Goal: Task Accomplishment & Management: Manage account settings

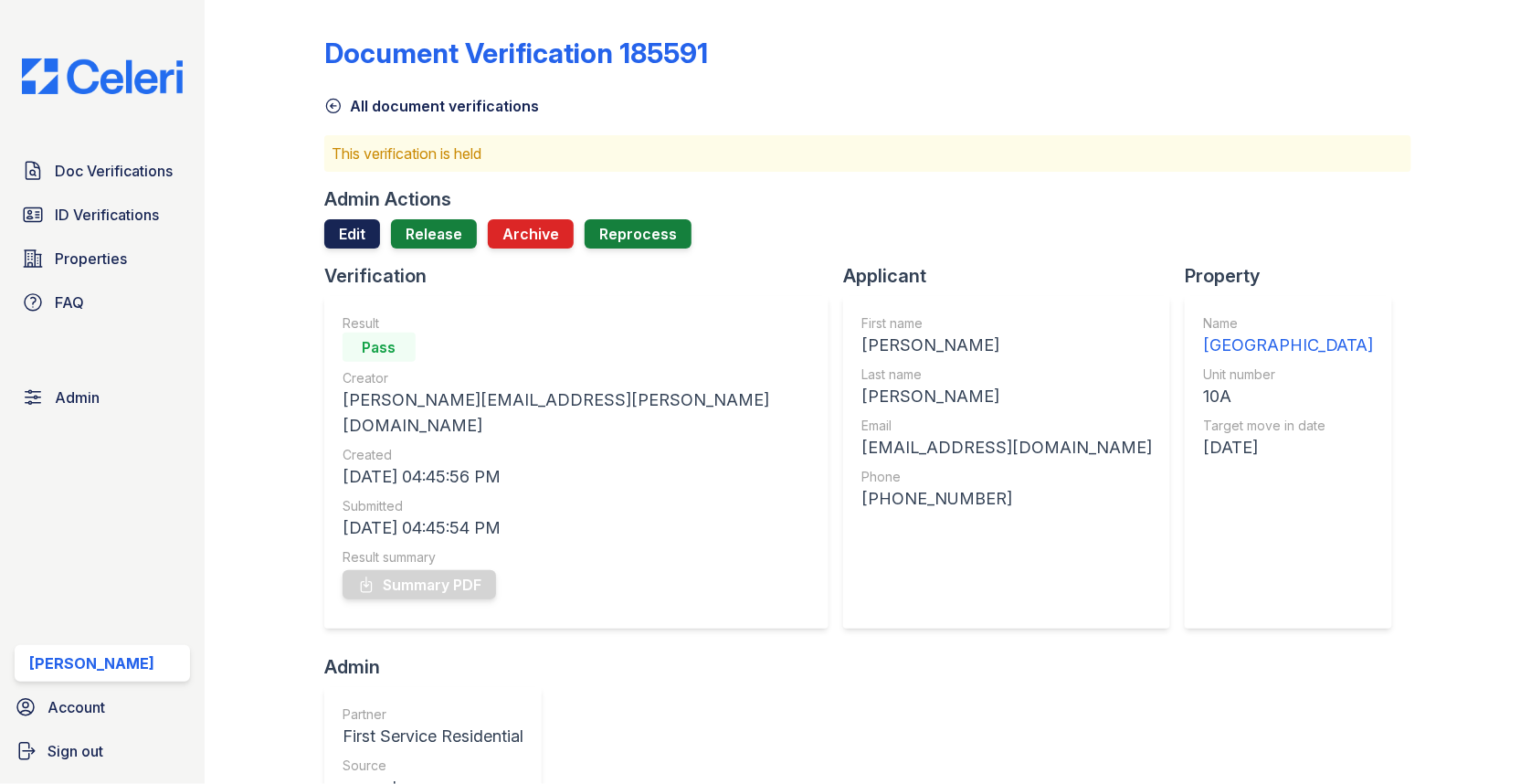
click at [358, 225] on link "Edit" at bounding box center [352, 233] width 56 height 29
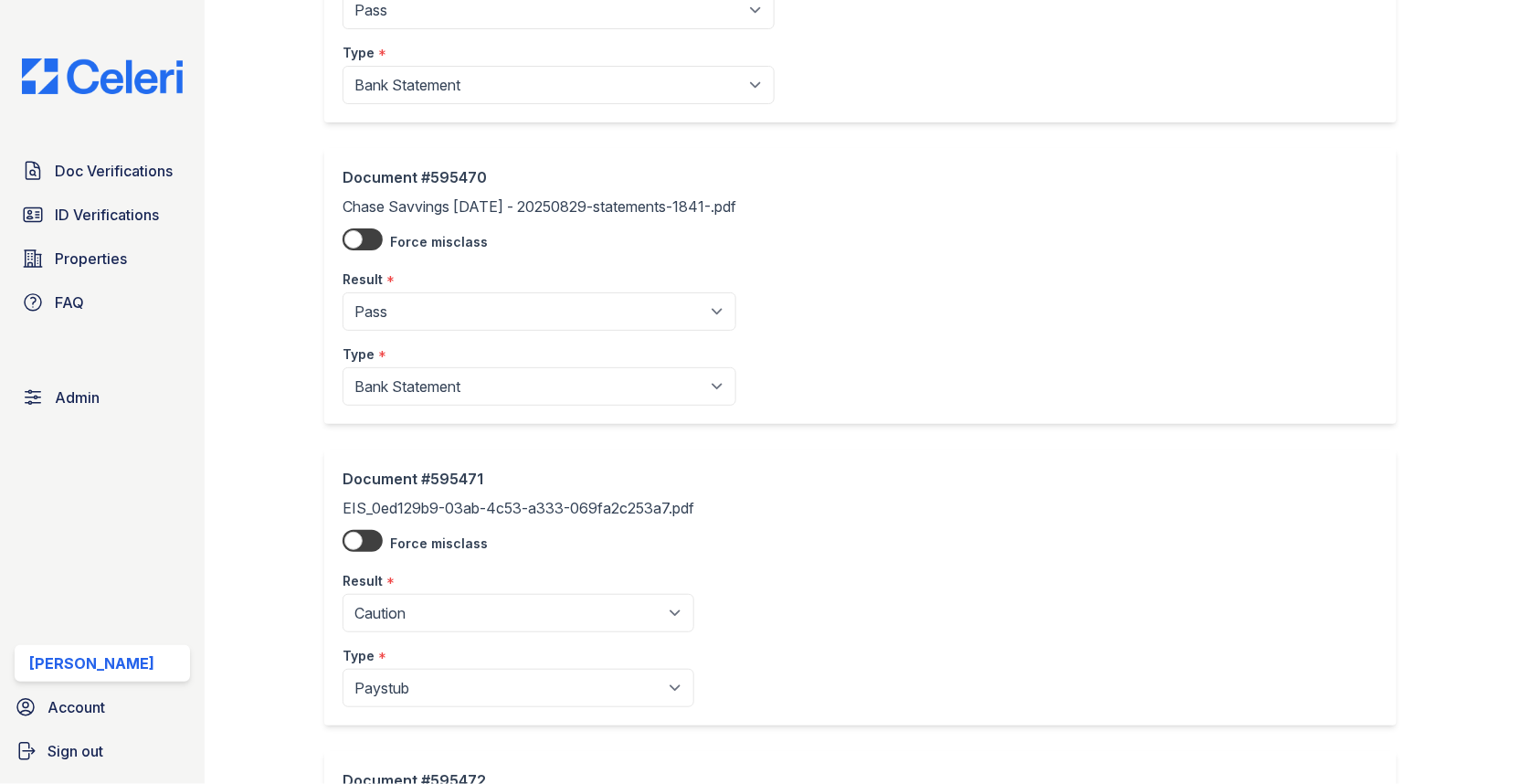
scroll to position [1153, 0]
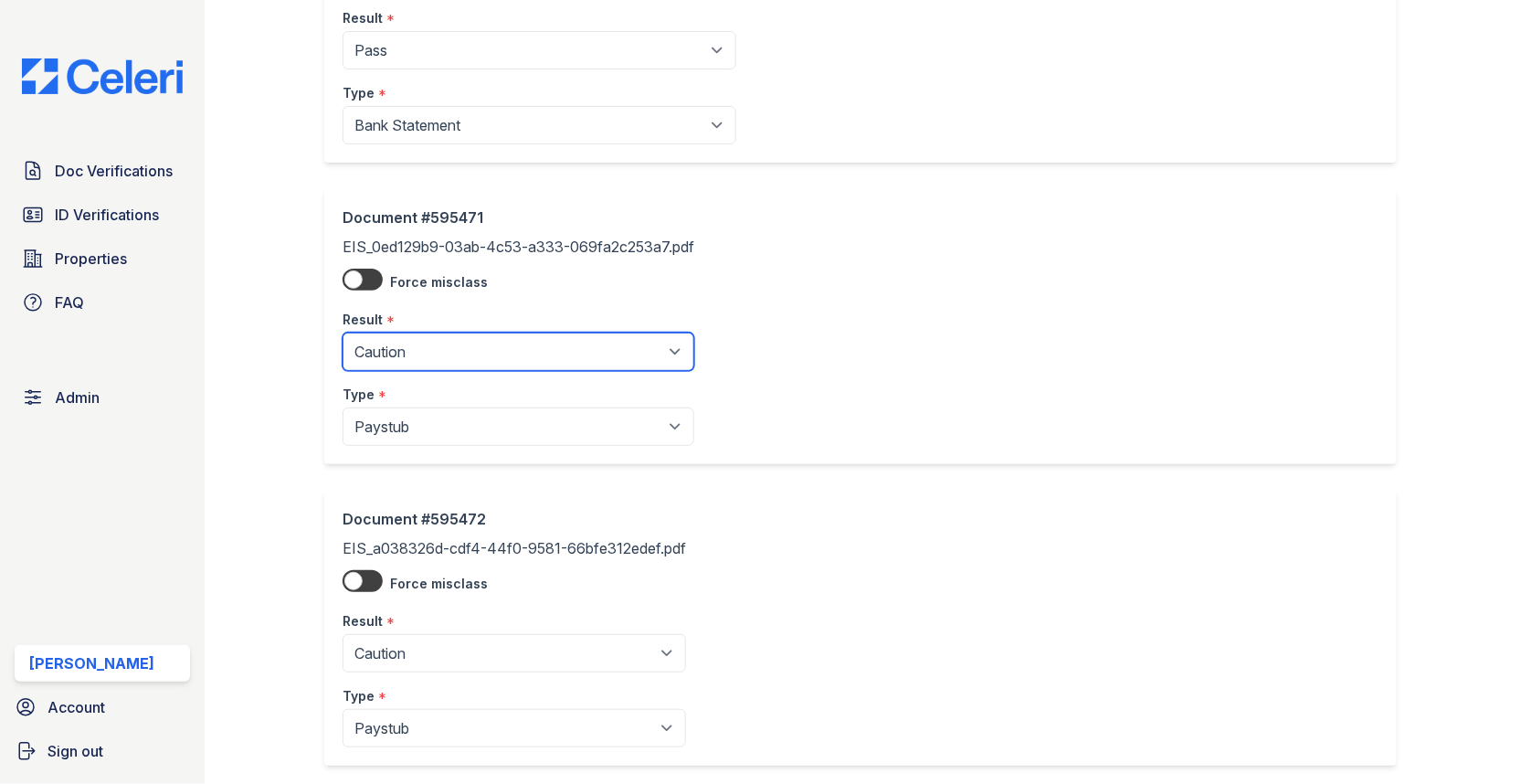
click at [429, 356] on select "Pending Sent Started Processing Pass Fail Caution Error N/A" at bounding box center [518, 351] width 352 height 38
select select "pass"
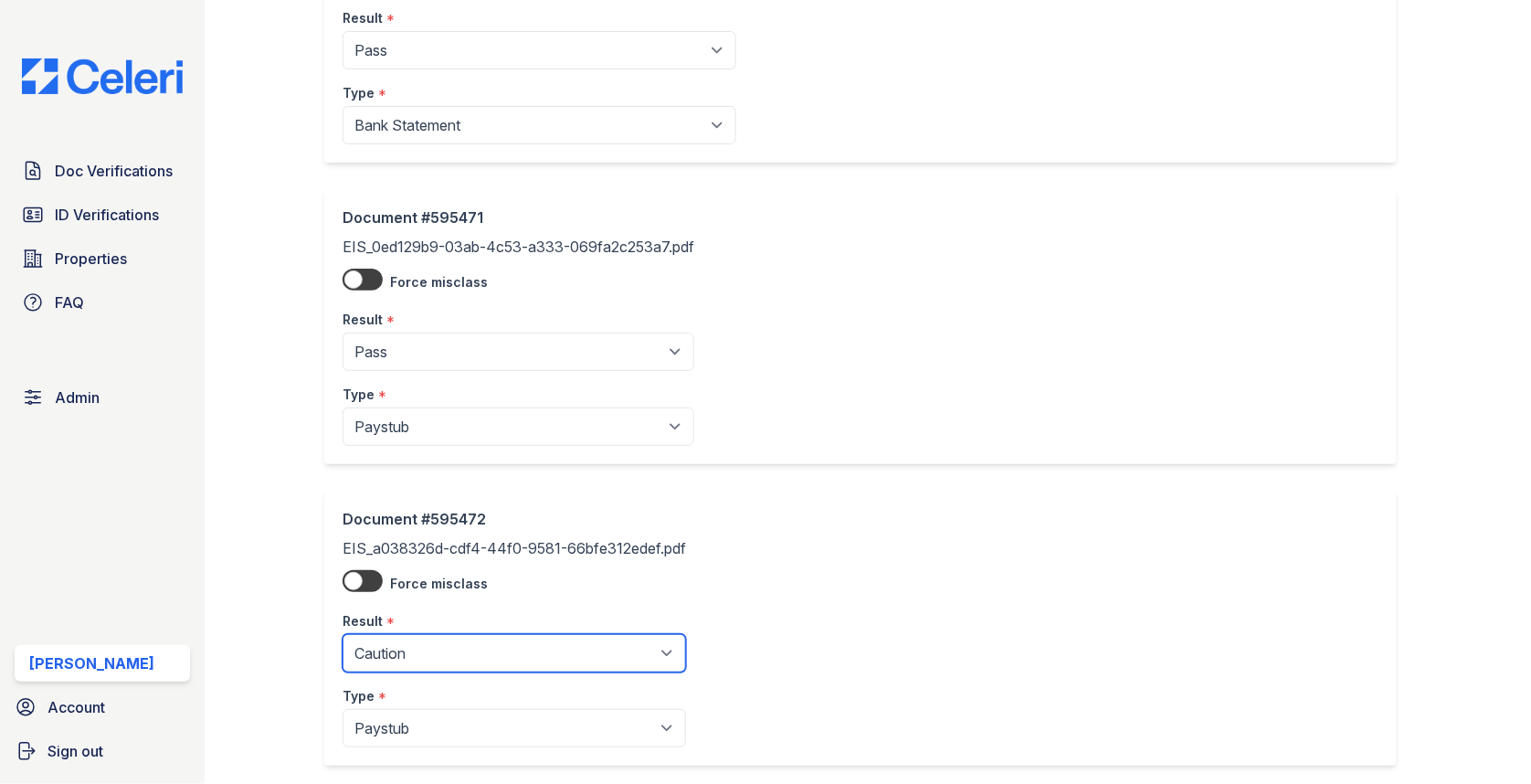
click at [445, 646] on select "Pending Sent Started Processing Pass Fail Caution Error N/A" at bounding box center [514, 652] width 344 height 38
select select "pass"
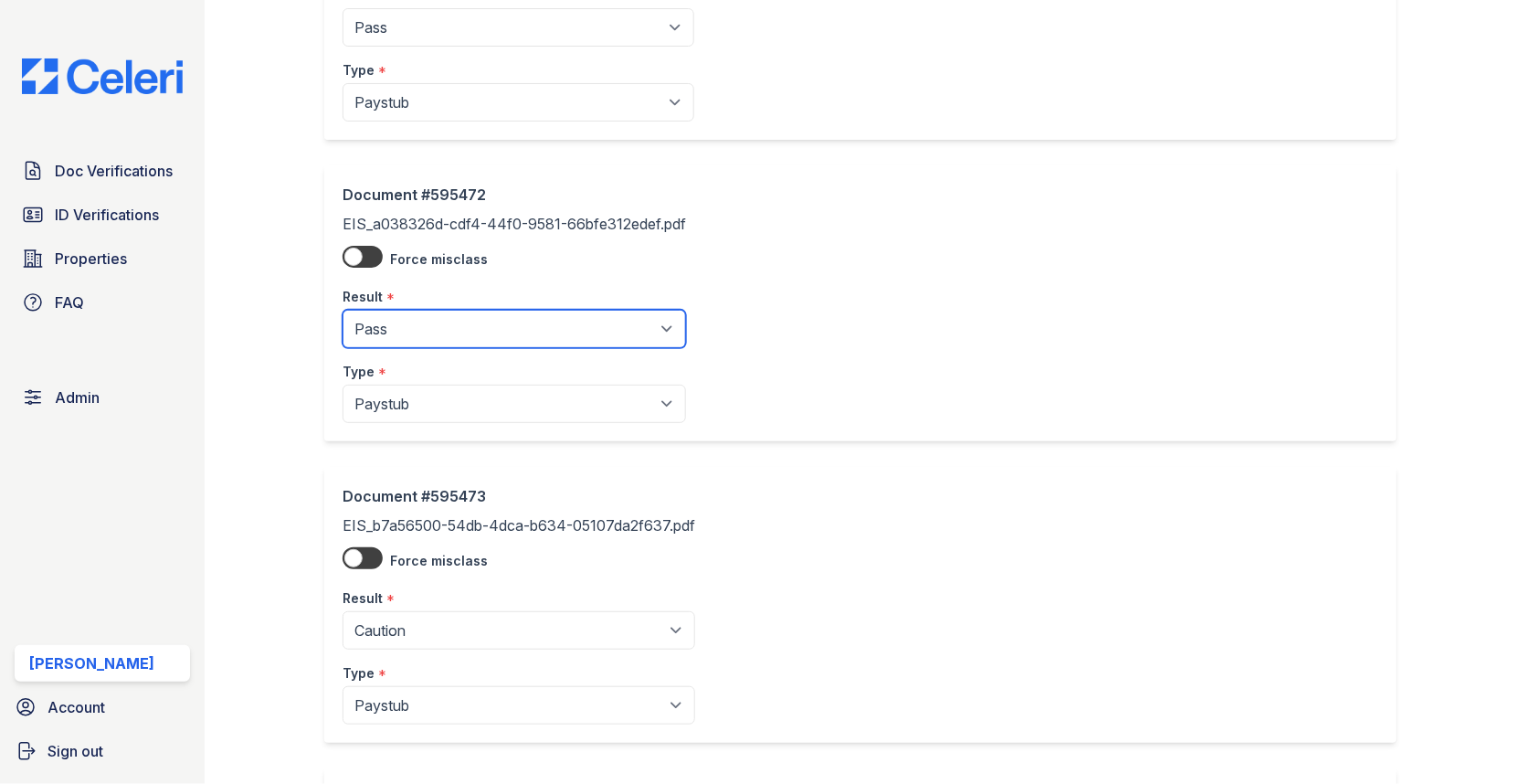
scroll to position [1666, 0]
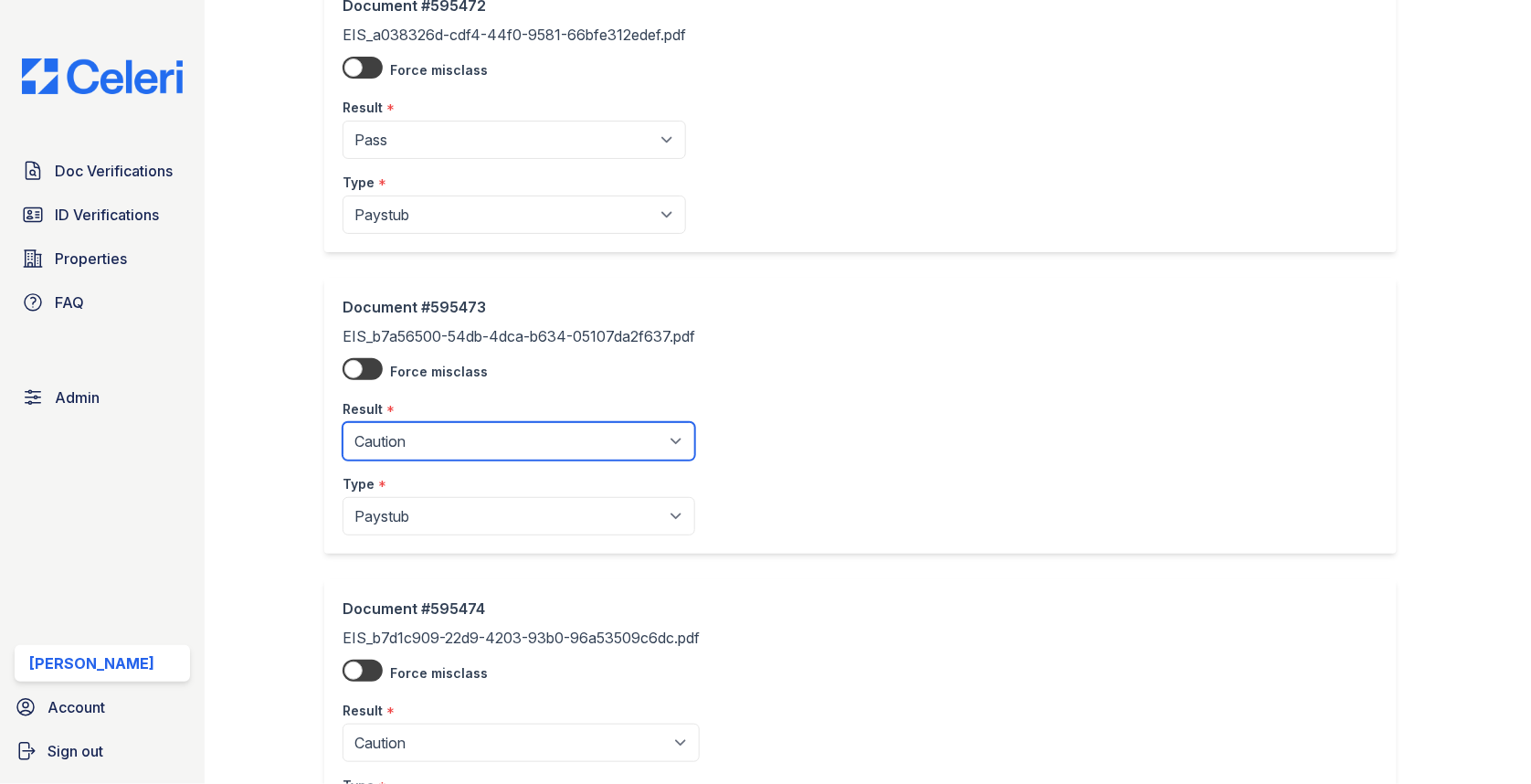
click at [433, 423] on select "Pending Sent Started Processing Pass Fail Caution Error N/A" at bounding box center [519, 441] width 353 height 38
select select "pass"
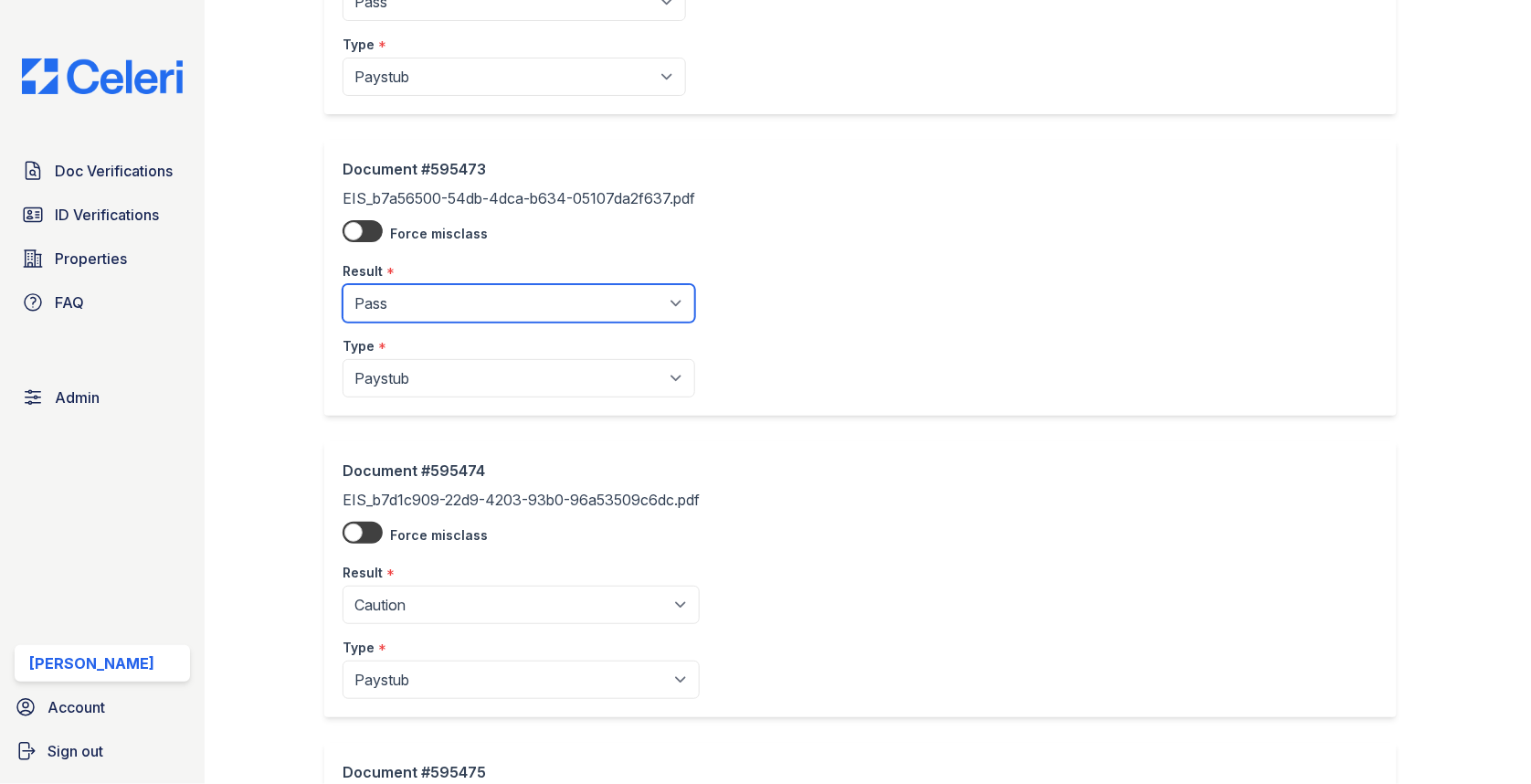
scroll to position [1900, 0]
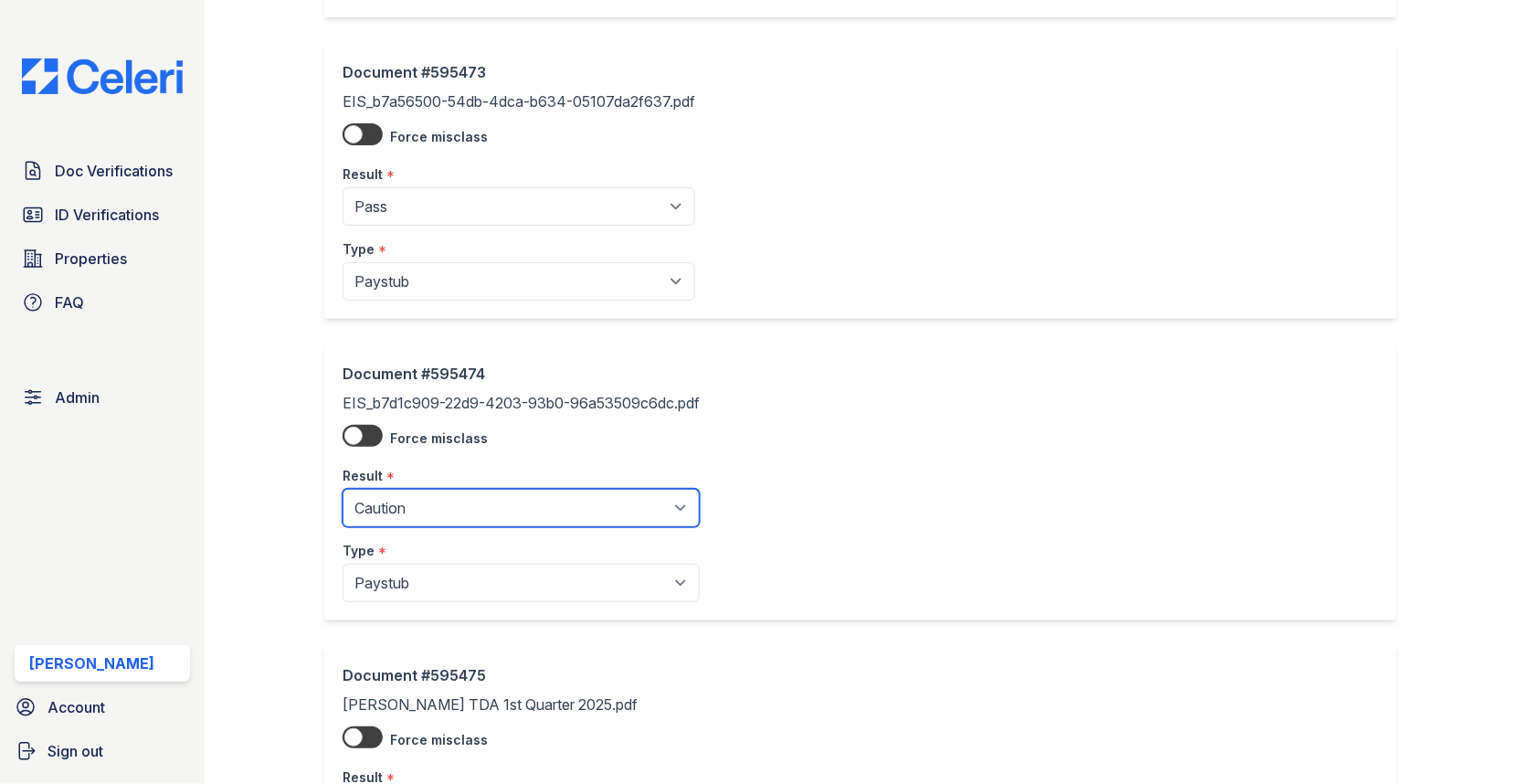
click at [428, 500] on select "Pending Sent Started Processing Pass Fail Caution Error N/A" at bounding box center [521, 508] width 358 height 38
select select "pass"
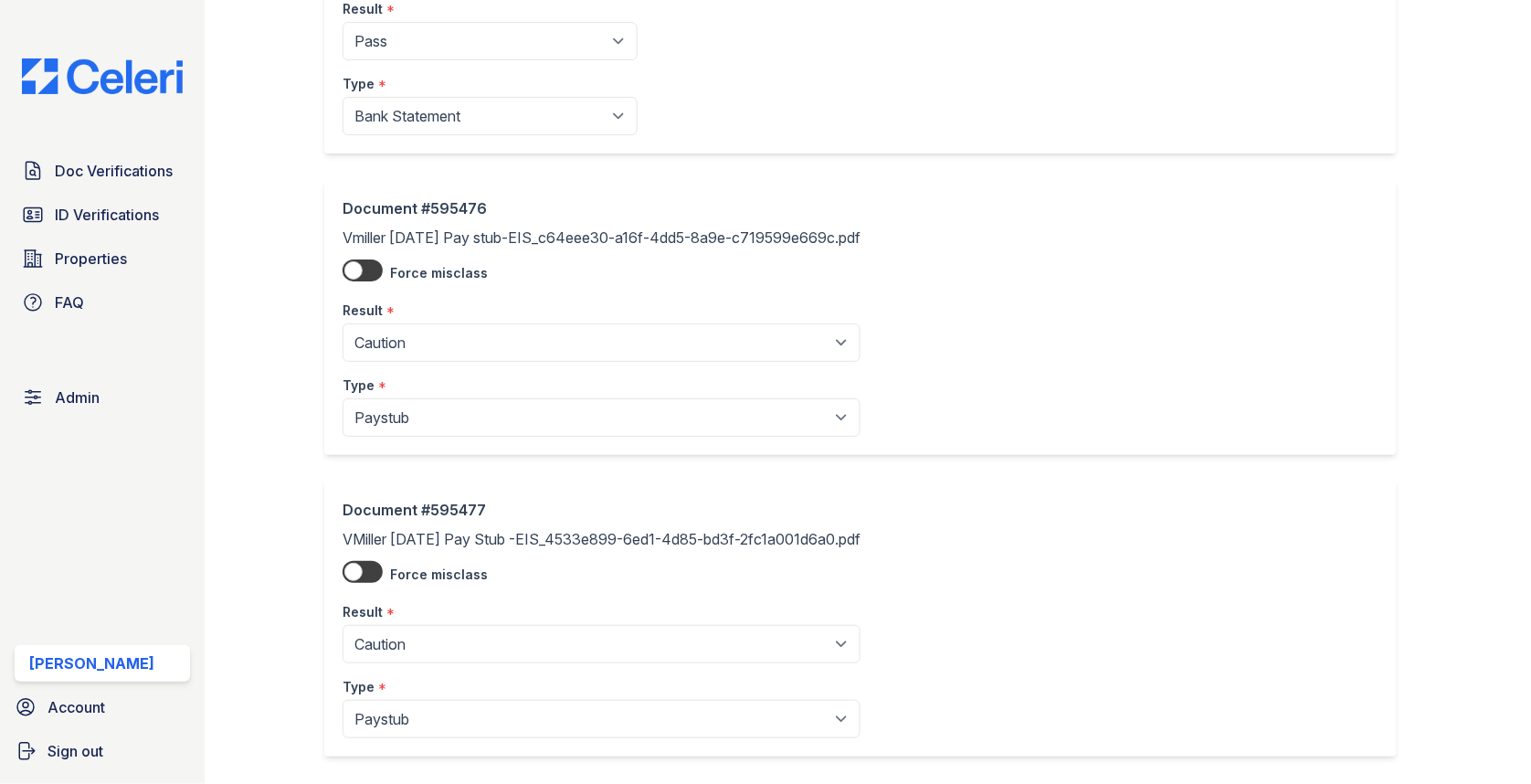
scroll to position [2737, 0]
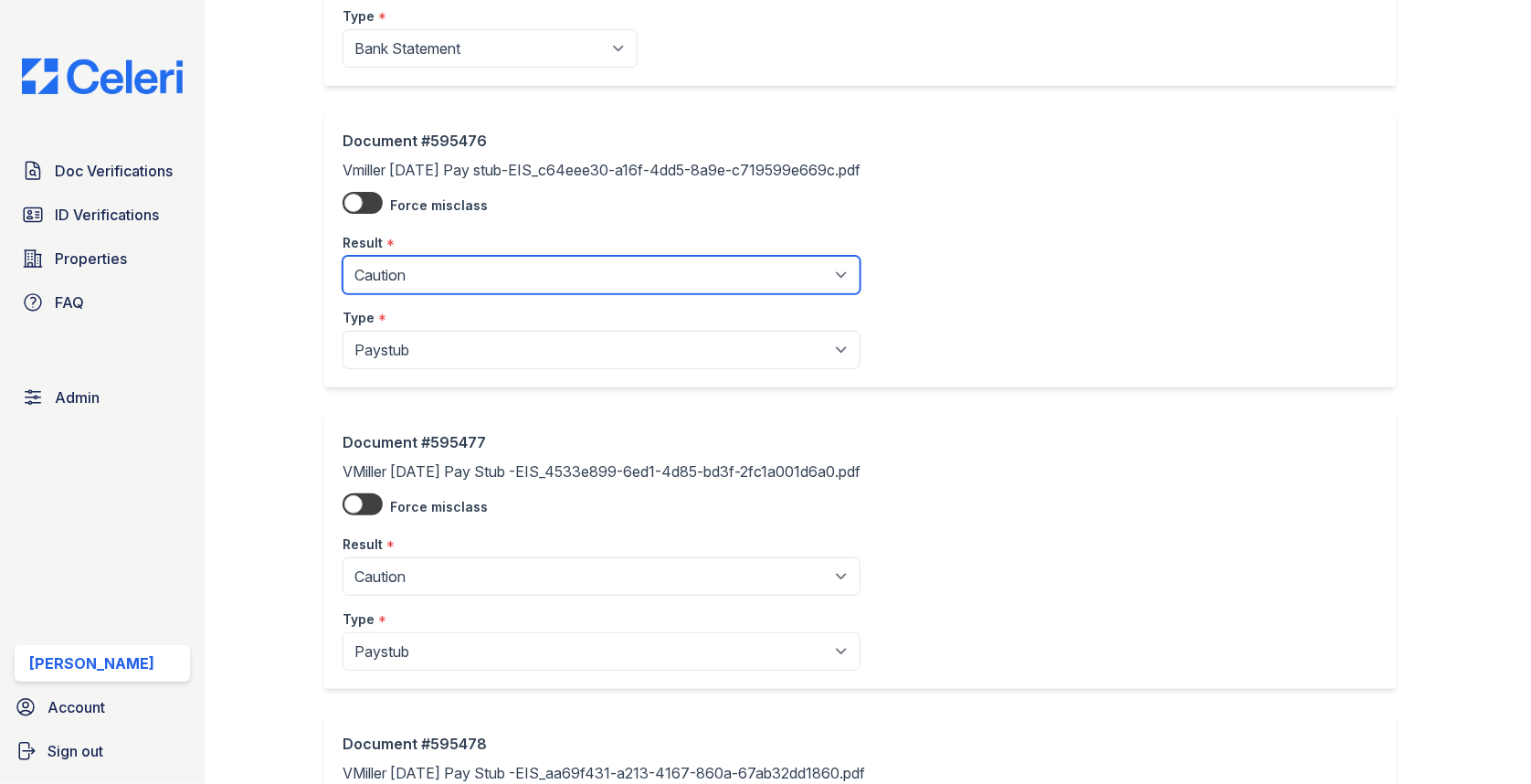
click at [439, 266] on select "Pending Sent Started Processing Pass Fail Caution Error N/A" at bounding box center [601, 274] width 518 height 38
select select "pass"
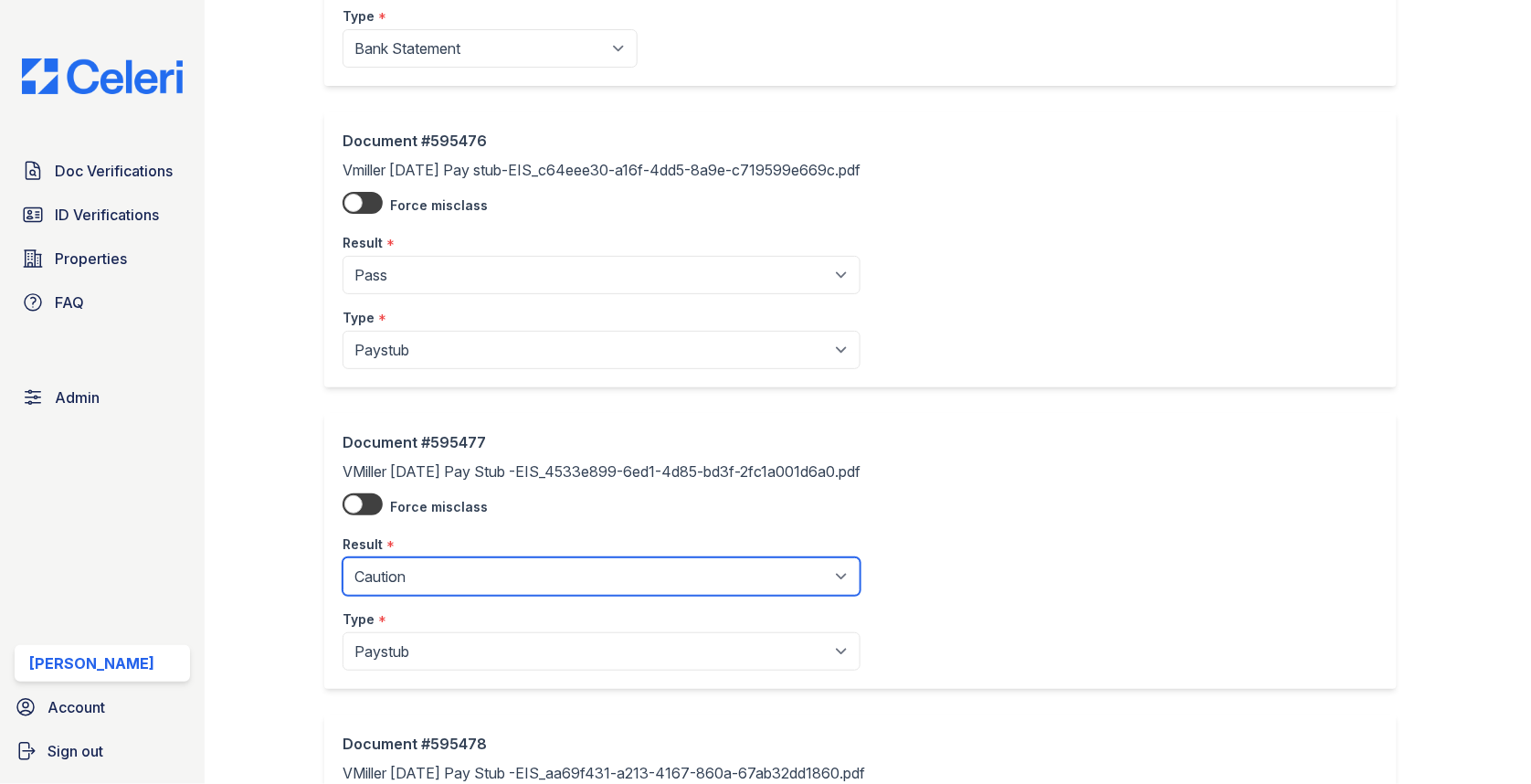
click at [417, 557] on select "Pending Sent Started Processing Pass Fail Caution Error N/A" at bounding box center [601, 576] width 518 height 38
select select "pass"
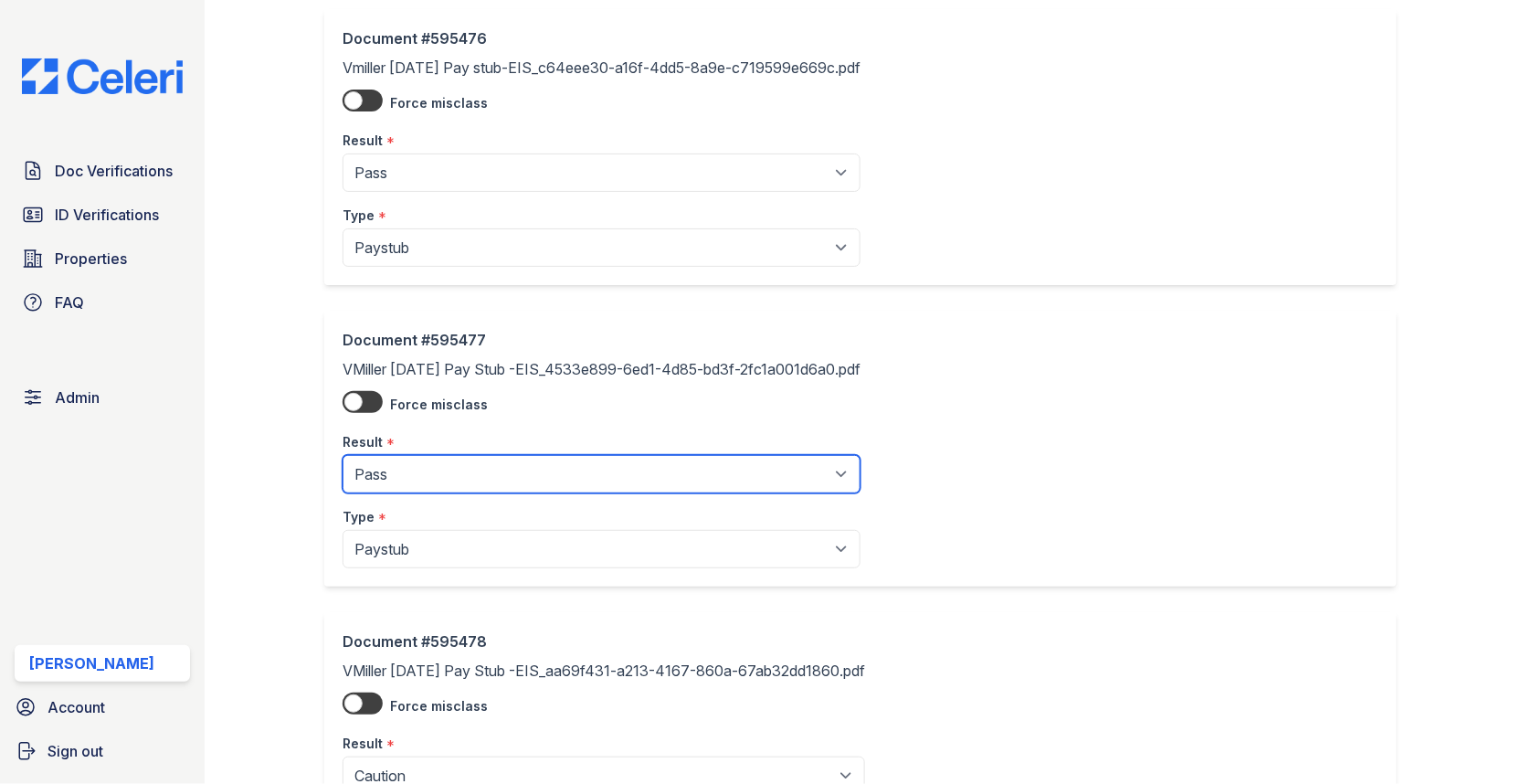
scroll to position [3245, 0]
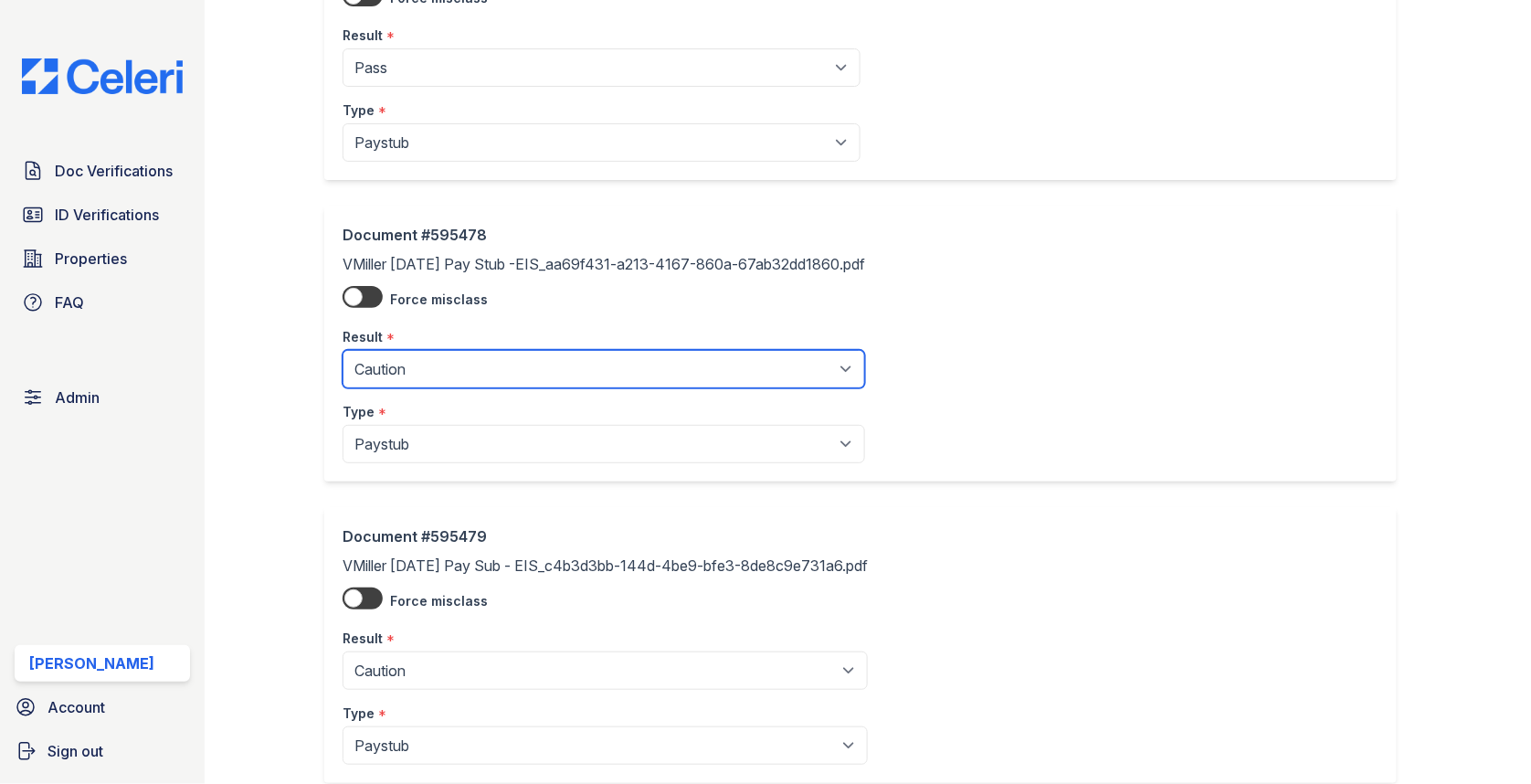
click at [462, 353] on select "Pending Sent Started Processing Pass Fail Caution Error N/A" at bounding box center [604, 369] width 523 height 38
select select "pass"
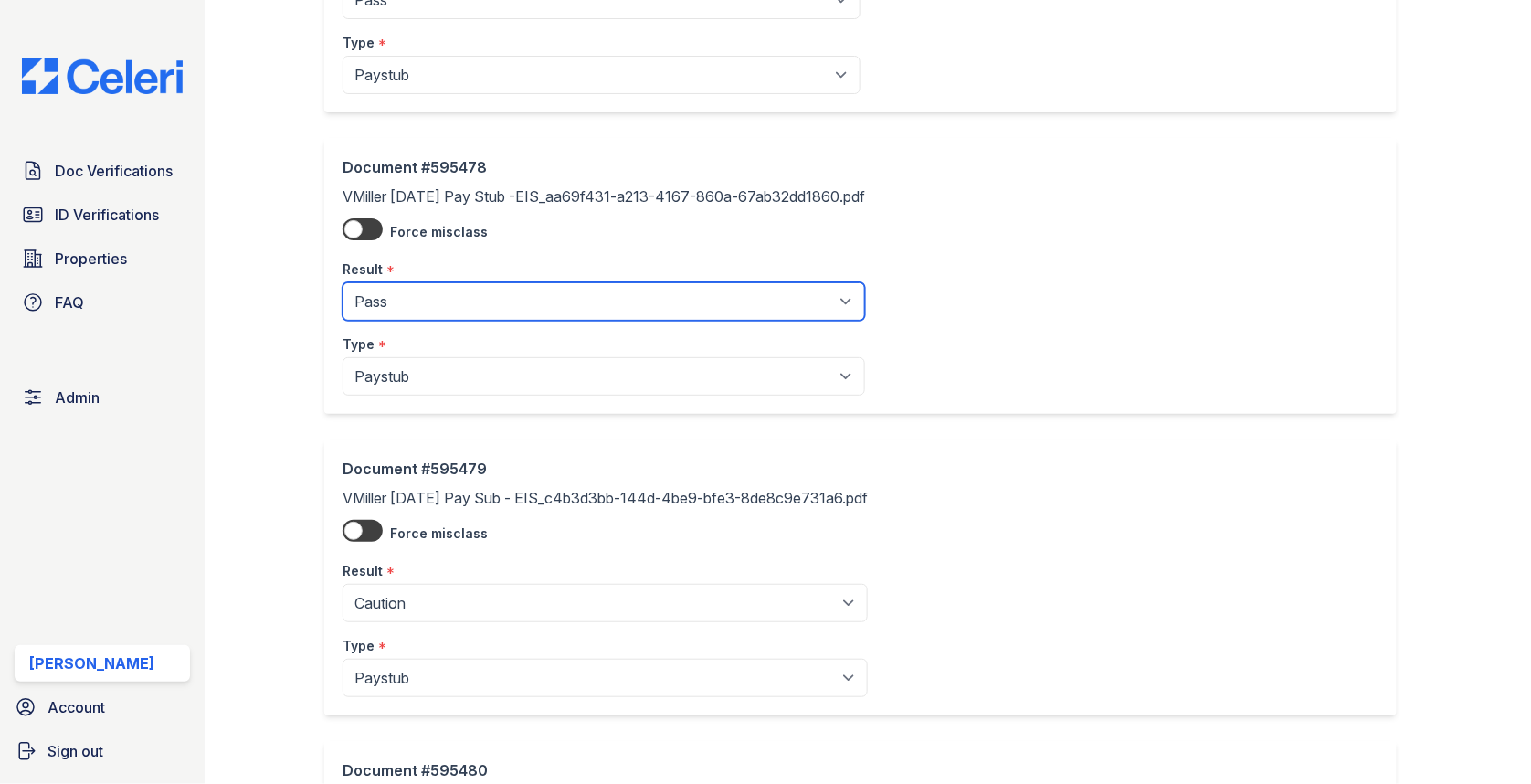
scroll to position [3482, 0]
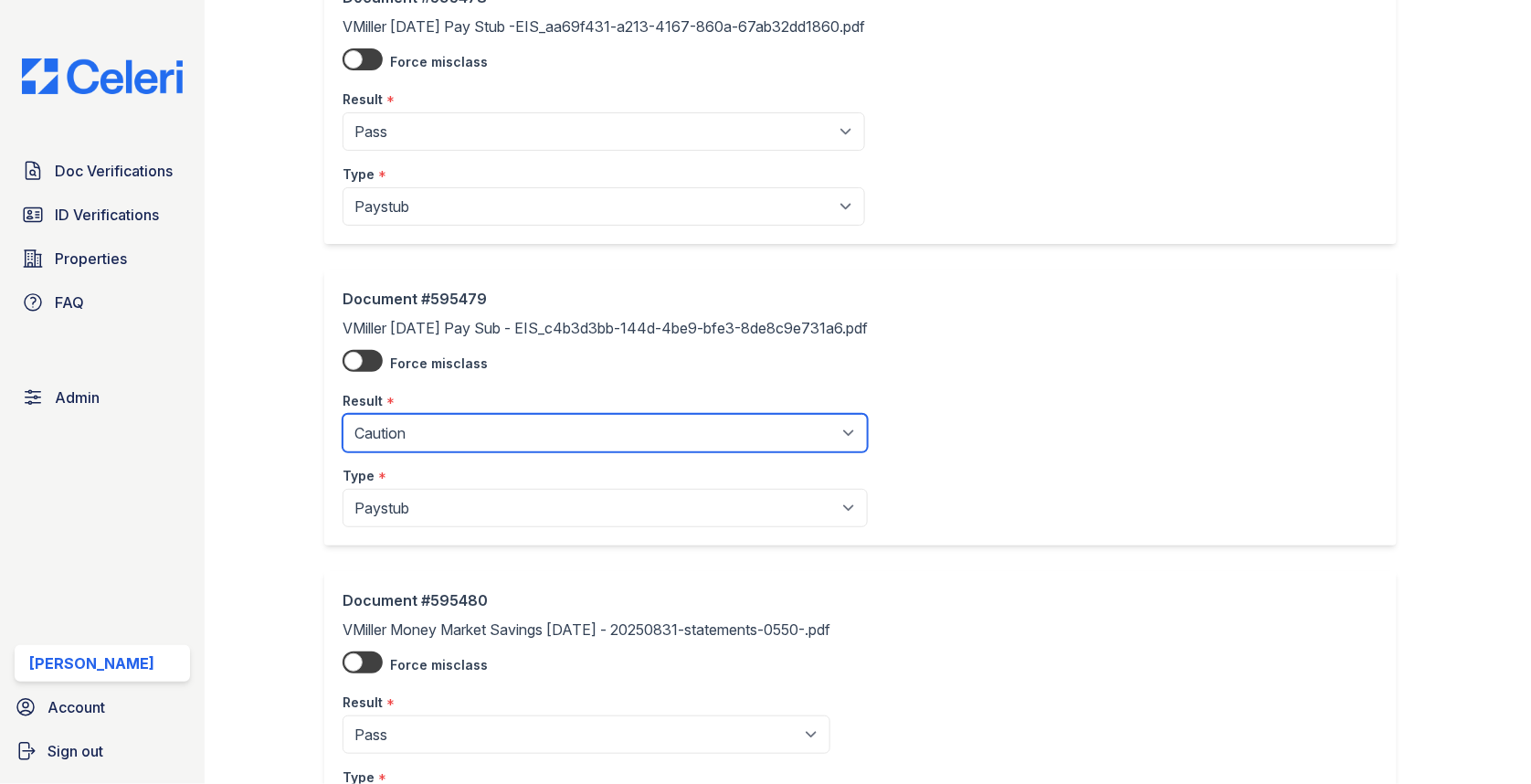
click at [447, 428] on select "Pending Sent Started Processing Pass Fail Caution Error N/A" at bounding box center [605, 432] width 526 height 38
select select "pass"
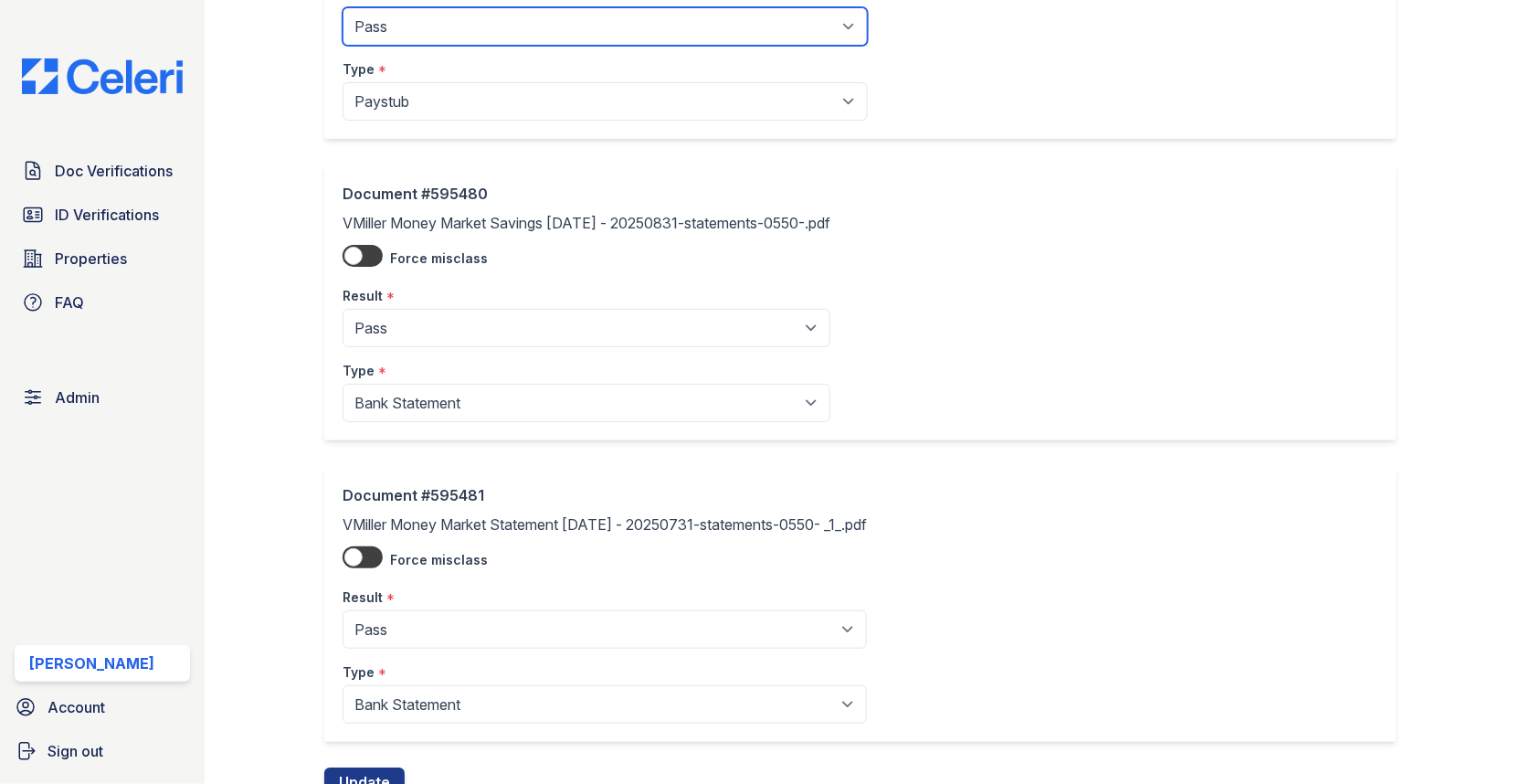
scroll to position [3941, 0]
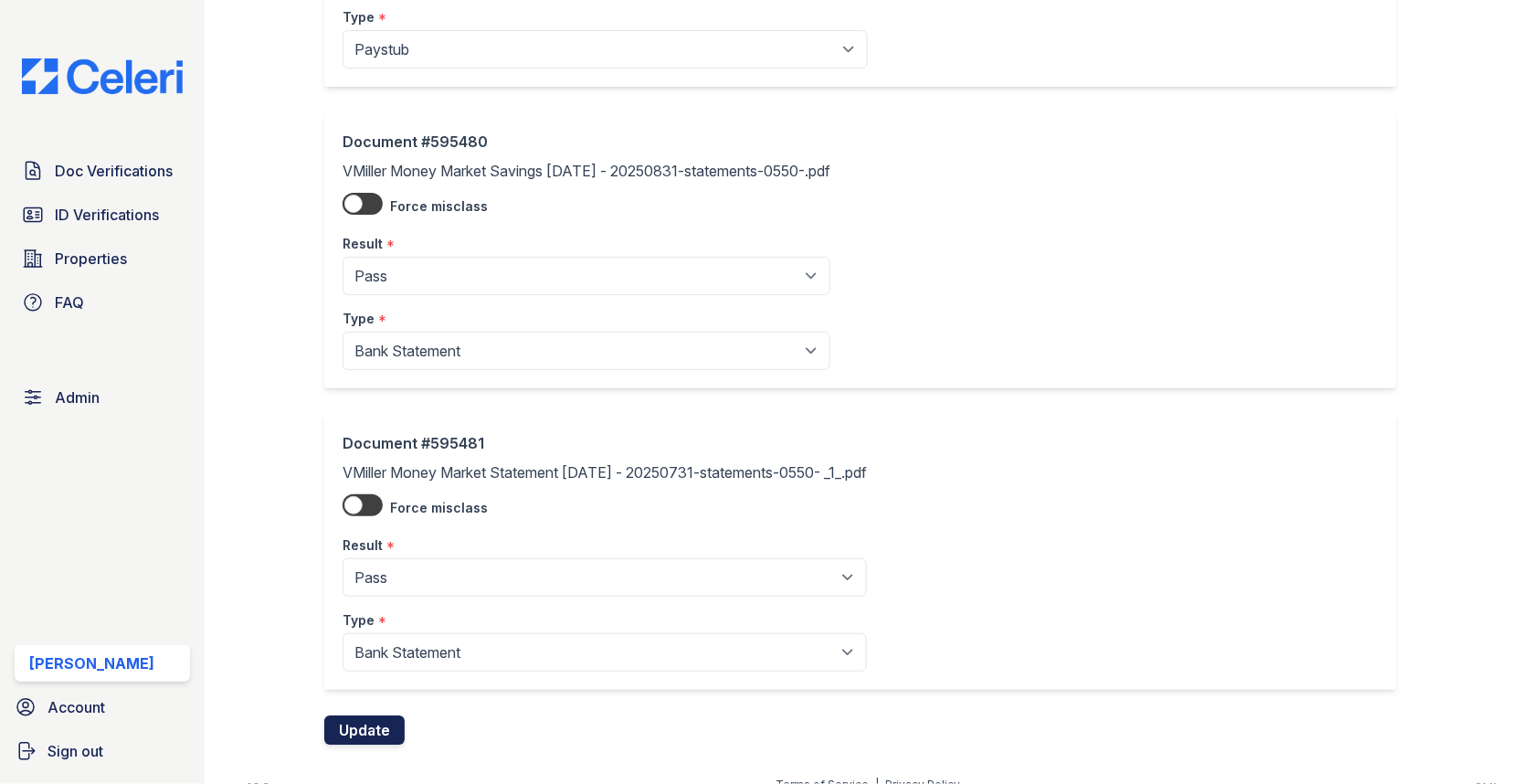
click at [375, 715] on button "Update" at bounding box center [364, 729] width 80 height 29
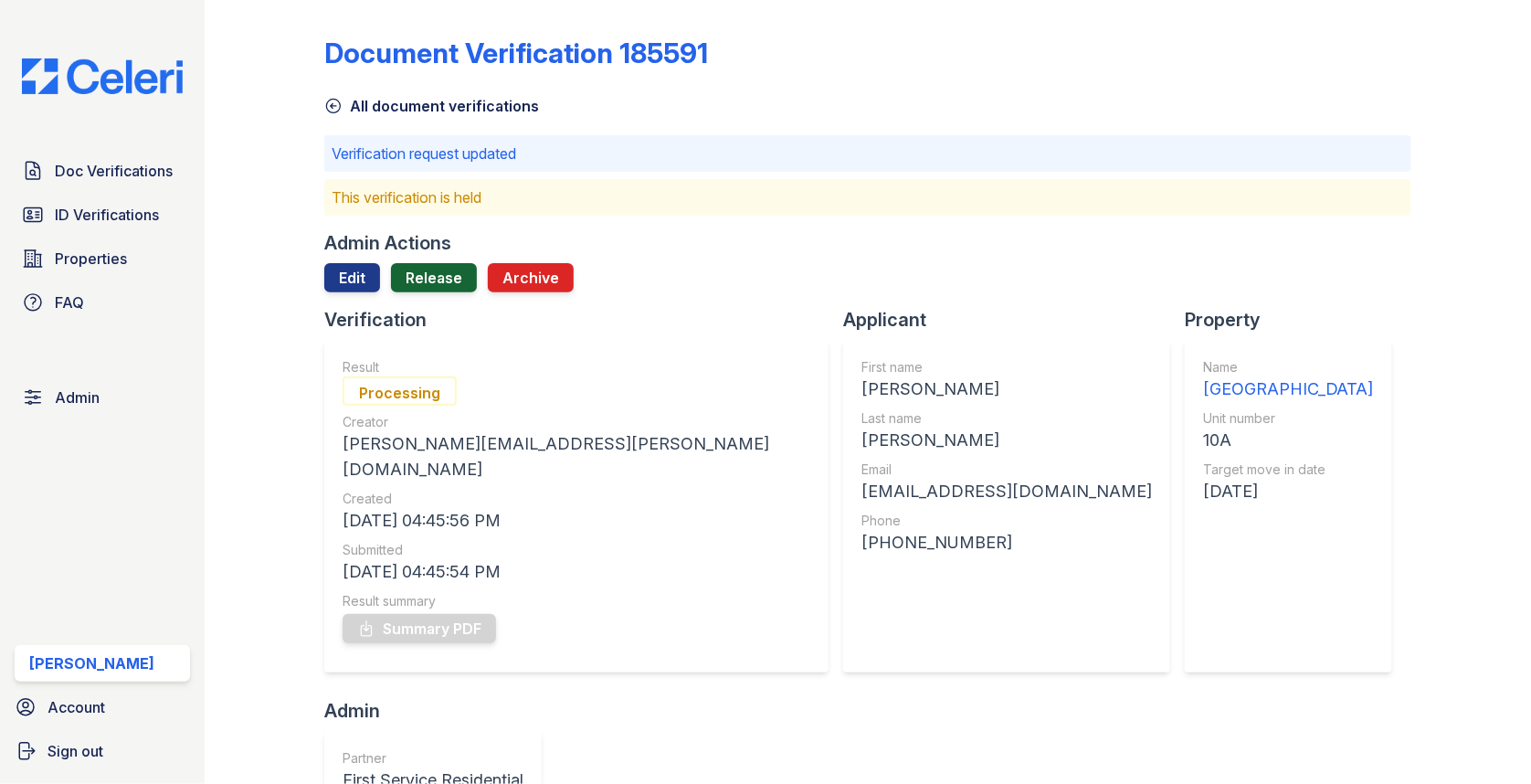
click at [420, 287] on link "Release" at bounding box center [434, 277] width 86 height 29
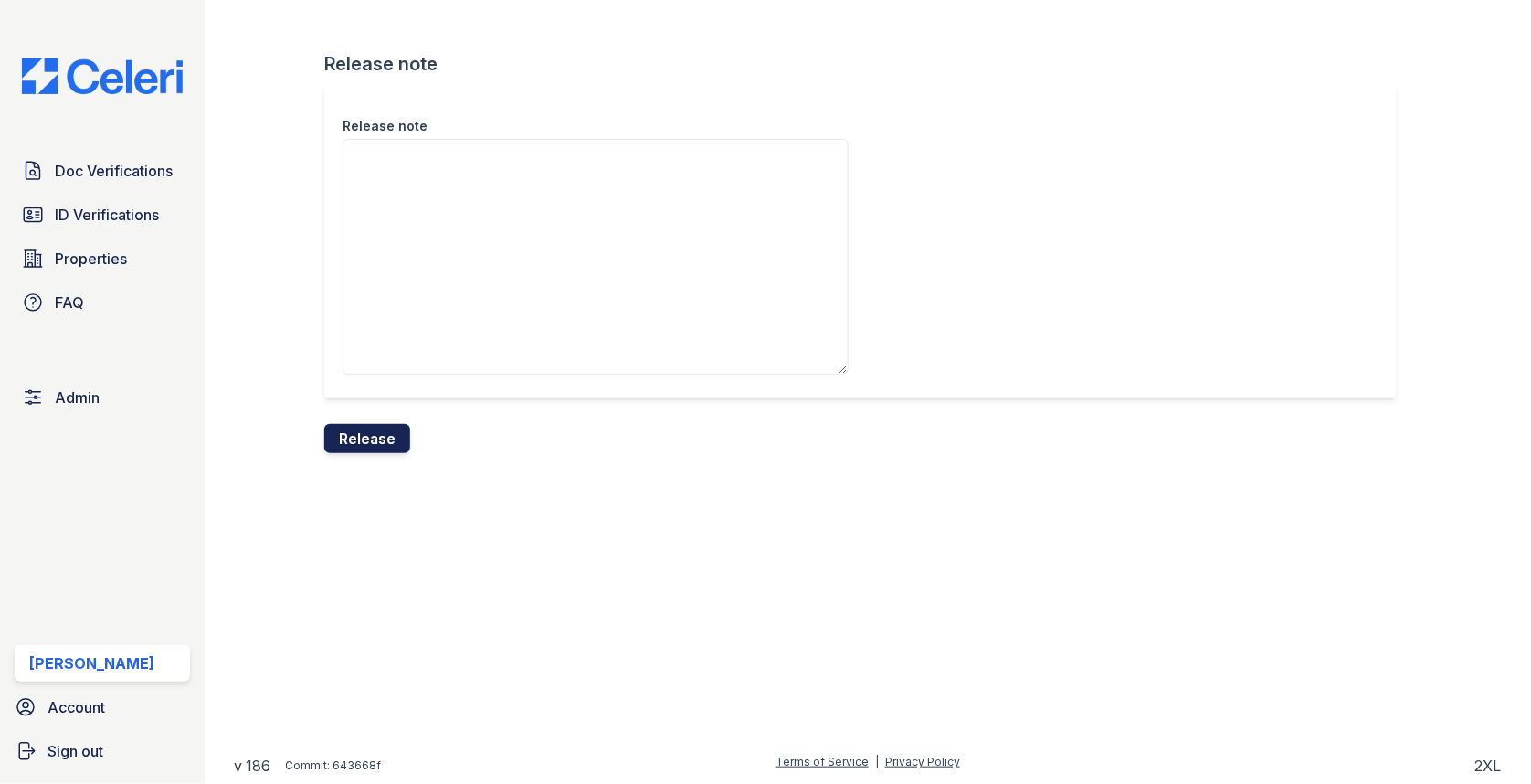
click at [384, 431] on button "Release" at bounding box center [367, 438] width 86 height 29
